Goal: Obtain resource: Download file/media

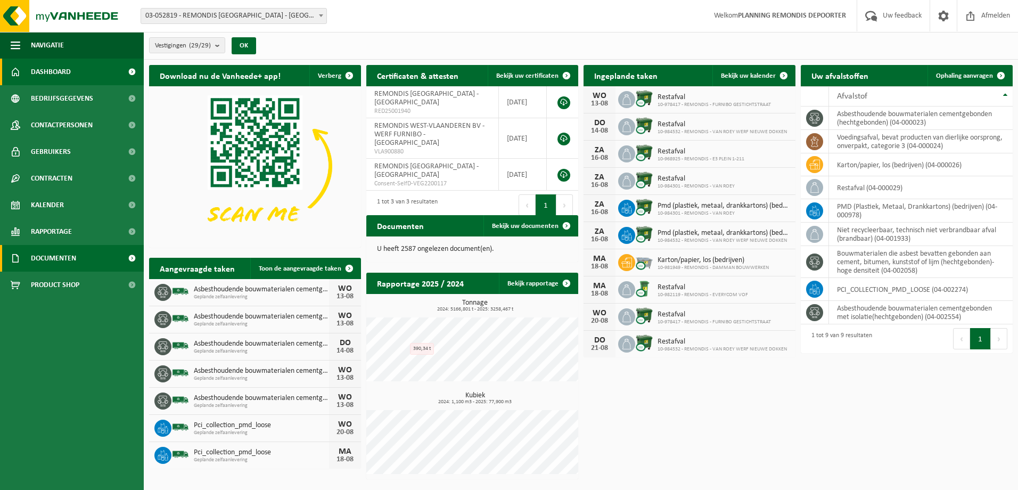
drag, startPoint x: 79, startPoint y: 262, endPoint x: 81, endPoint y: 267, distance: 6.0
click at [79, 262] on link "Documenten" at bounding box center [72, 258] width 144 height 27
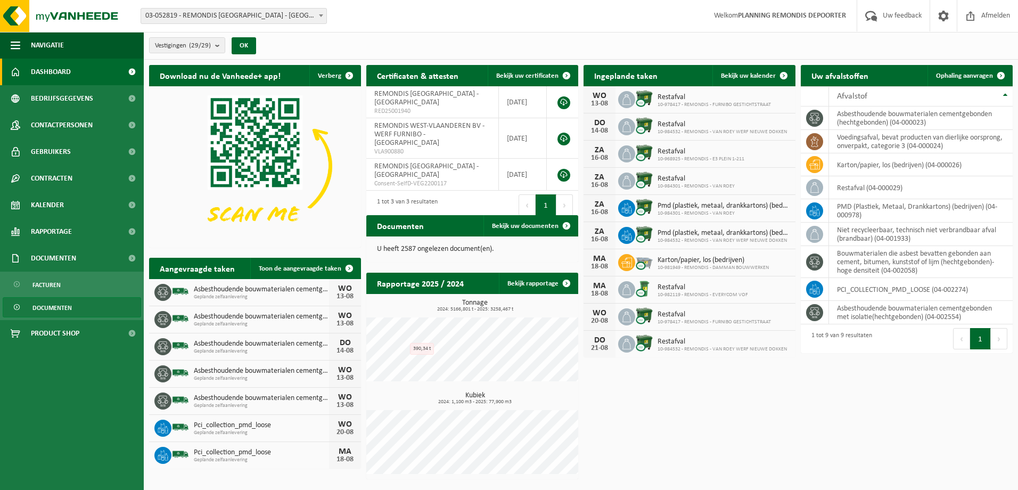
click at [80, 311] on link "Documenten" at bounding box center [72, 307] width 138 height 20
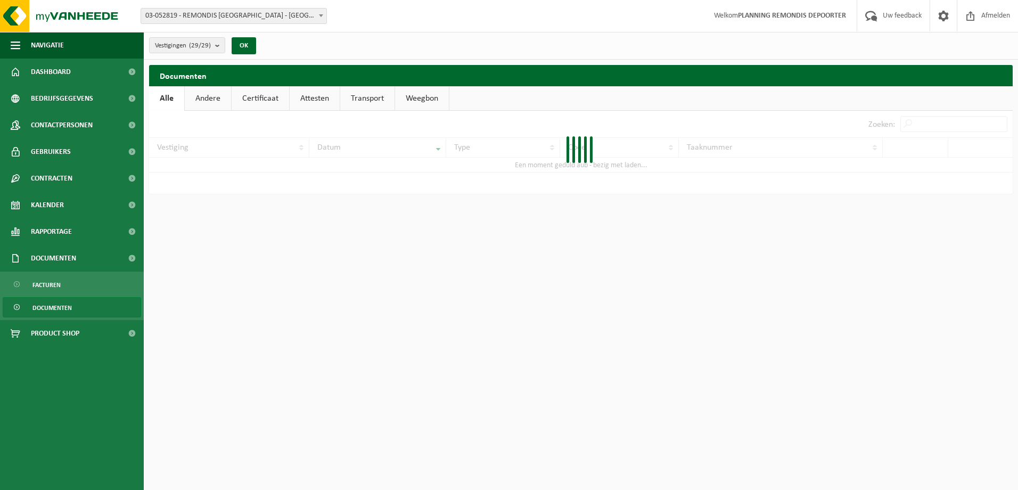
click at [932, 127] on div at bounding box center [580, 152] width 863 height 83
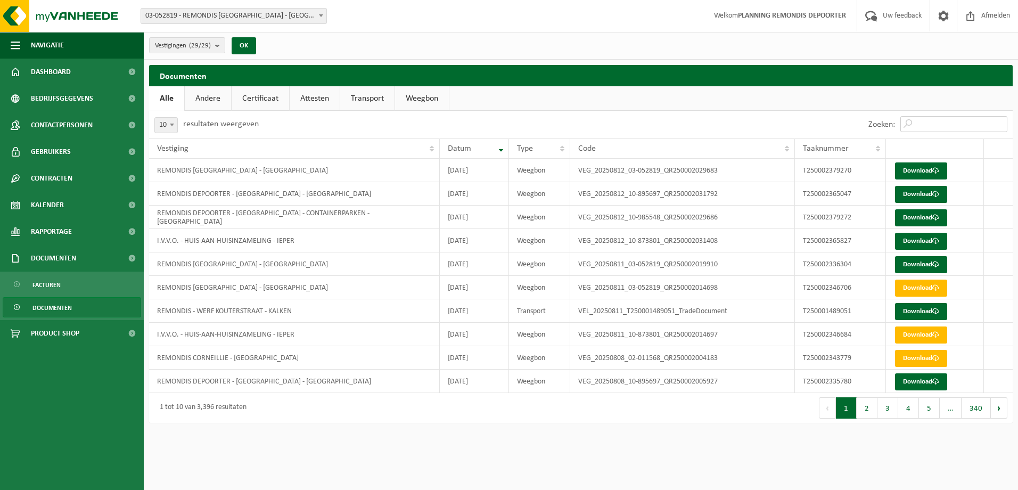
click at [929, 119] on input "Zoeken:" at bounding box center [953, 124] width 107 height 16
paste input "T250002379270"
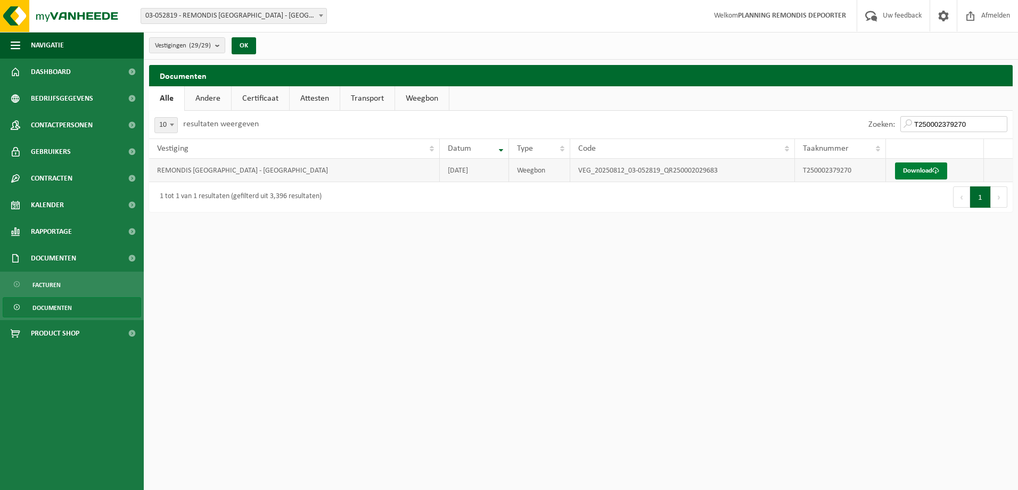
type input "T250002379270"
click at [917, 172] on link "Download" at bounding box center [921, 170] width 52 height 17
